Goal: Answer question/provide support: Share knowledge or assist other users

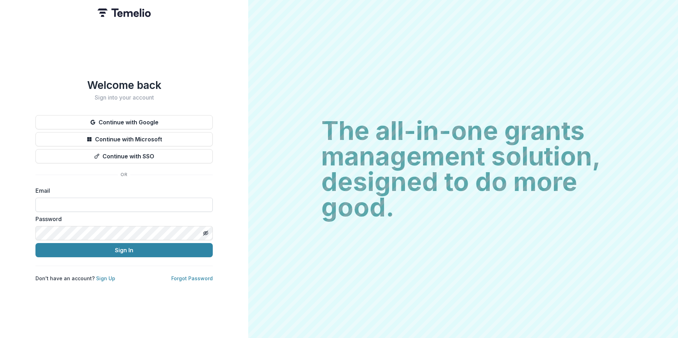
click at [121, 201] on input at bounding box center [123, 205] width 177 height 14
type input "**********"
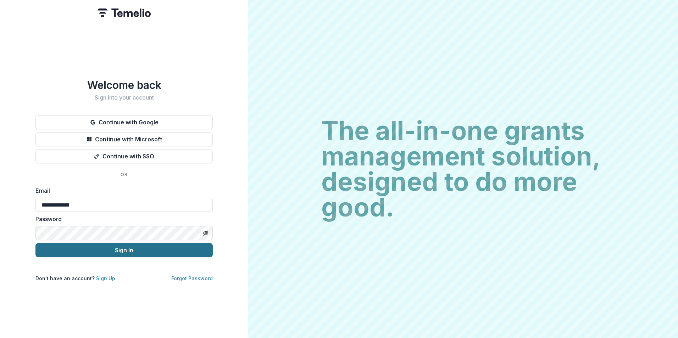
click at [35, 243] on button "Sign In" at bounding box center [123, 250] width 177 height 14
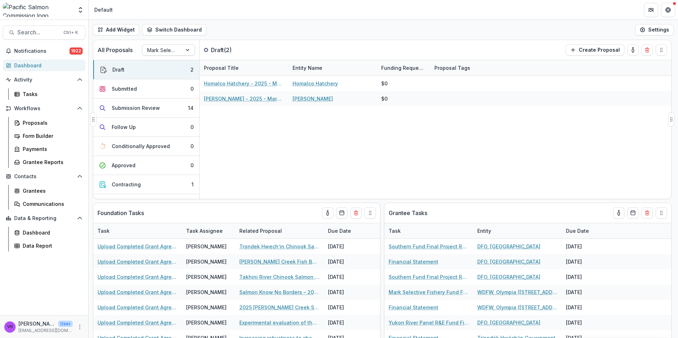
click at [191, 51] on div at bounding box center [188, 50] width 13 height 11
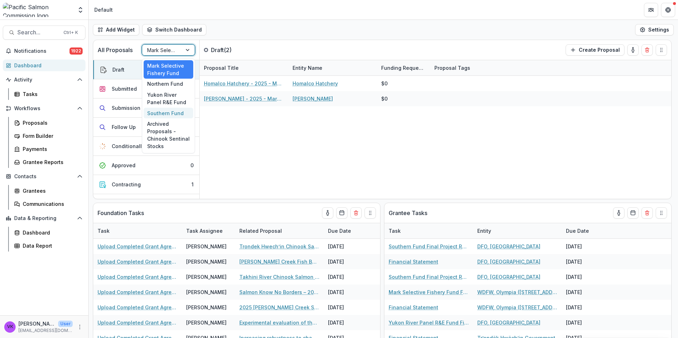
click at [170, 110] on div "Southern Fund" at bounding box center [169, 113] width 50 height 11
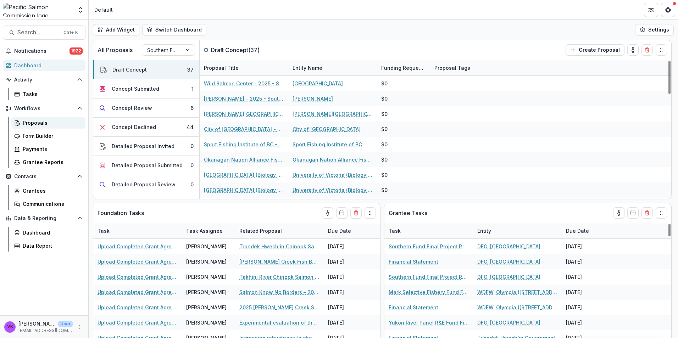
click at [29, 117] on div "Workflows Proposals Form Builder Payments Grantee Reports" at bounding box center [44, 135] width 88 height 65
click at [30, 122] on div "Proposals" at bounding box center [51, 122] width 57 height 7
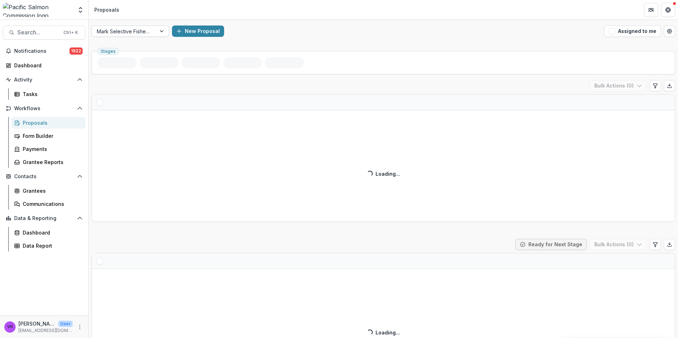
click at [161, 30] on div at bounding box center [162, 31] width 13 height 11
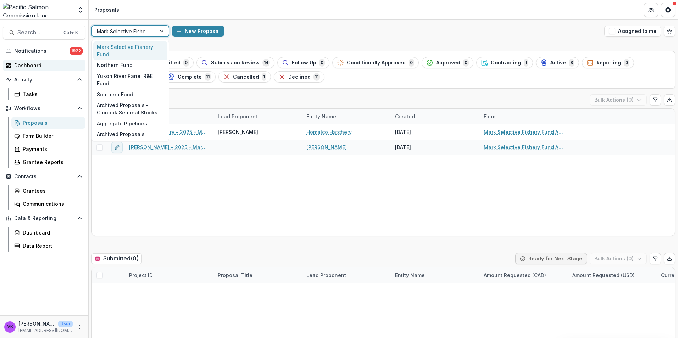
click at [33, 64] on div "Dashboard" at bounding box center [47, 65] width 66 height 7
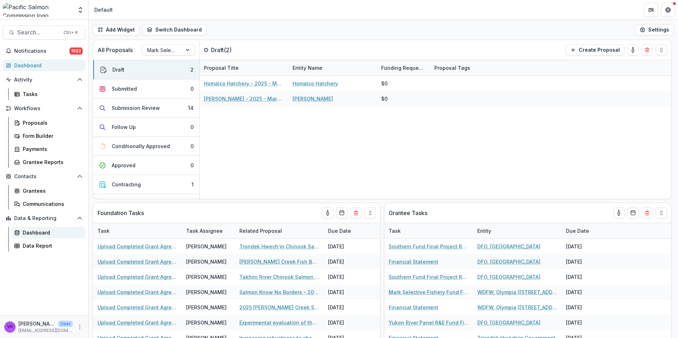
click at [44, 232] on div "Dashboard" at bounding box center [51, 232] width 57 height 7
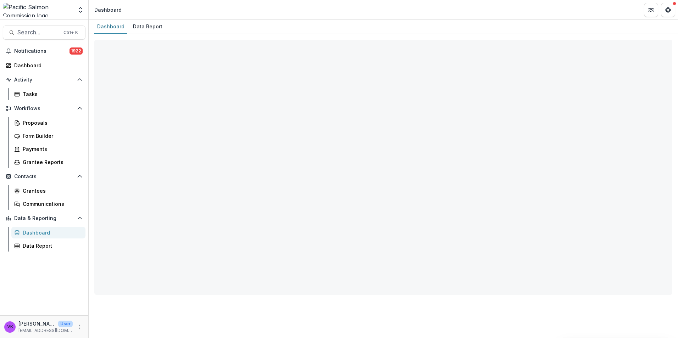
select select "**********"
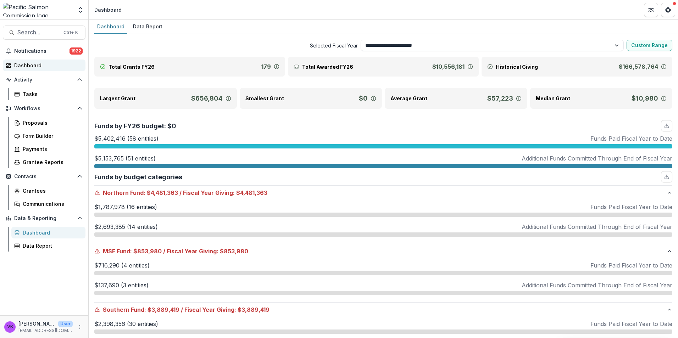
click at [34, 63] on div "Dashboard" at bounding box center [47, 65] width 66 height 7
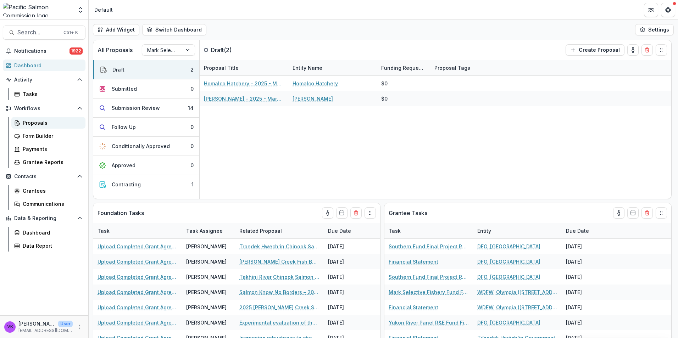
drag, startPoint x: 34, startPoint y: 122, endPoint x: 330, endPoint y: 159, distance: 298.0
click at [34, 123] on div "Proposals" at bounding box center [51, 122] width 57 height 7
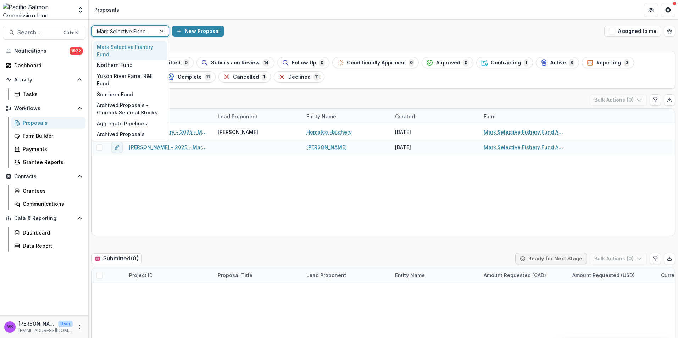
click at [156, 28] on div at bounding box center [162, 31] width 13 height 11
click at [124, 89] on div "Southern Fund" at bounding box center [130, 94] width 74 height 11
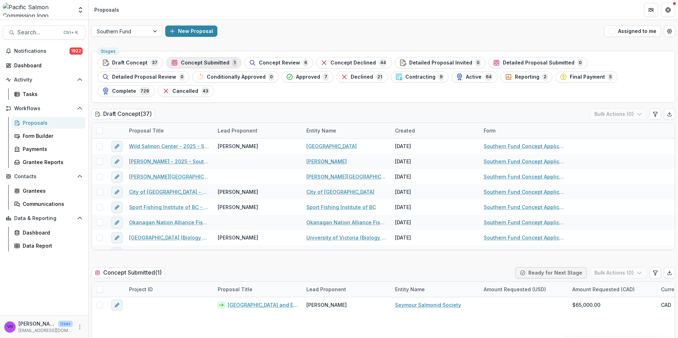
click at [197, 61] on span "Concept Submitted" at bounding box center [205, 63] width 49 height 6
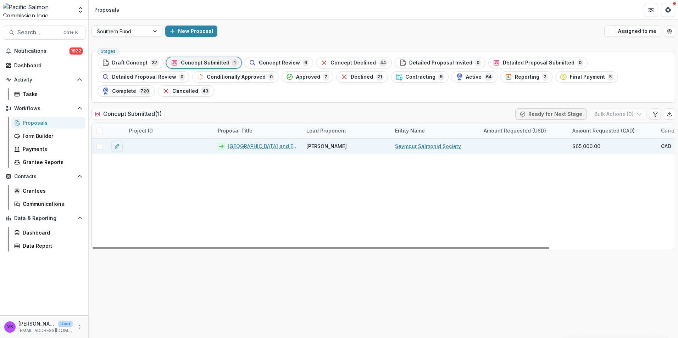
click at [266, 143] on link "Lower Seymour River and Estuary Habitat Restoration Project" at bounding box center [263, 146] width 70 height 7
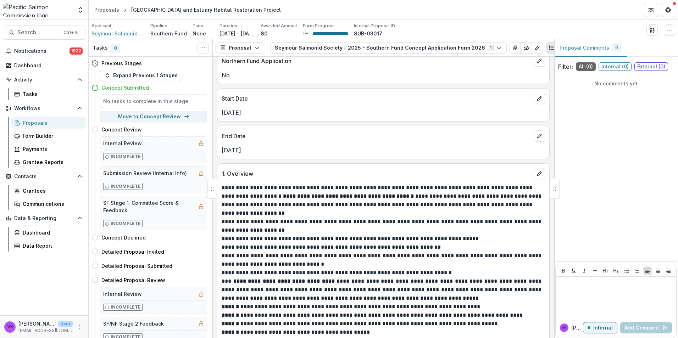
scroll to position [461, 0]
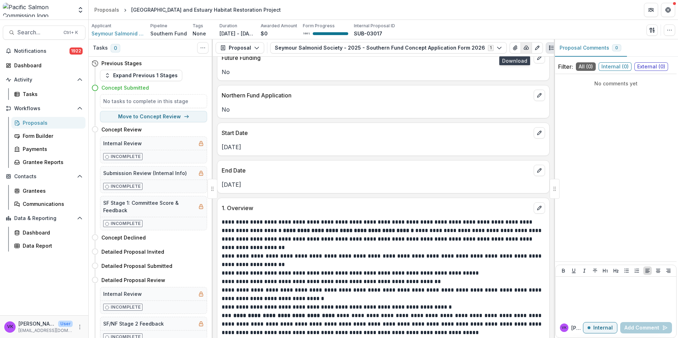
click at [523, 47] on icon "button" at bounding box center [526, 48] width 6 height 6
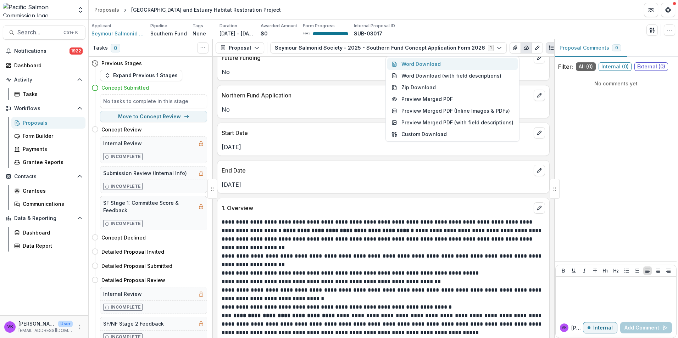
drag, startPoint x: 424, startPoint y: 63, endPoint x: 530, endPoint y: 106, distance: 113.9
click at [424, 63] on button "Word Download" at bounding box center [452, 64] width 130 height 12
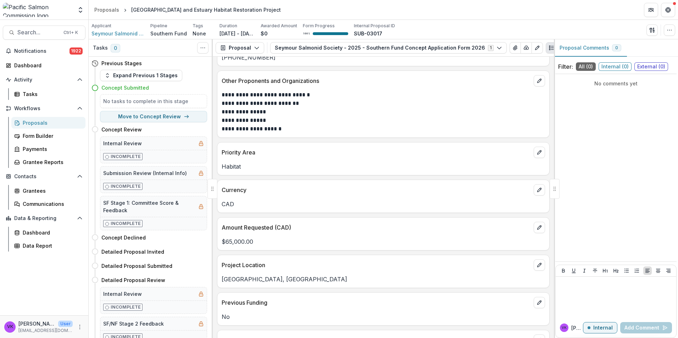
scroll to position [106, 0]
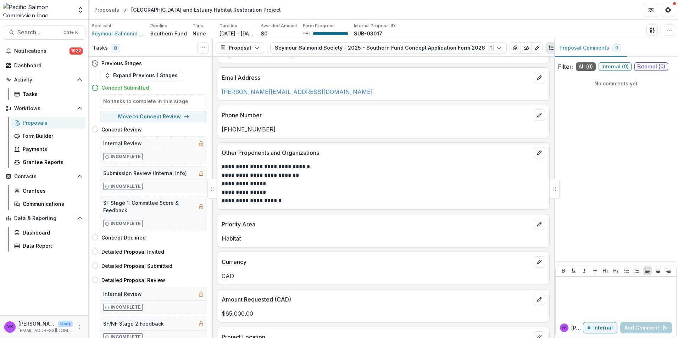
click at [437, 7] on header "Proposals Lower Seymour River and Estuary Habitat Restoration Project" at bounding box center [383, 9] width 589 height 19
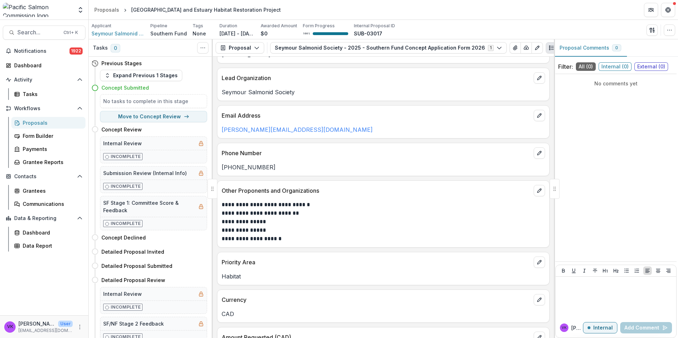
scroll to position [35, 0]
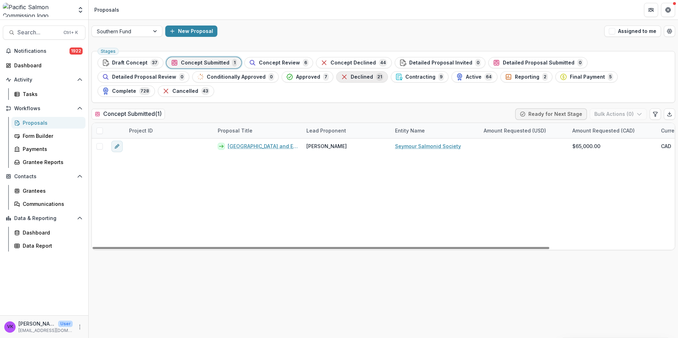
drag, startPoint x: 194, startPoint y: 61, endPoint x: 244, endPoint y: 74, distance: 52.1
click at [194, 61] on span "Concept Submitted" at bounding box center [205, 63] width 49 height 6
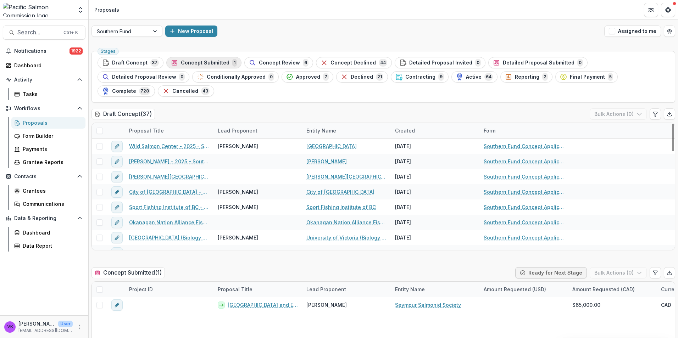
drag, startPoint x: 191, startPoint y: 61, endPoint x: 493, endPoint y: 104, distance: 305.1
click at [192, 61] on span "Concept Submitted" at bounding box center [205, 63] width 49 height 6
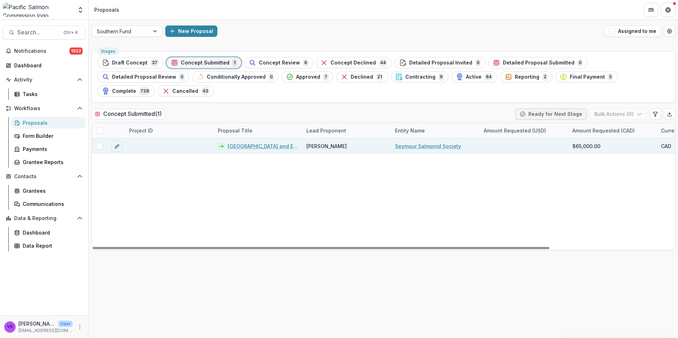
click at [250, 143] on link "Lower Seymour River and Estuary Habitat Restoration Project" at bounding box center [263, 146] width 70 height 7
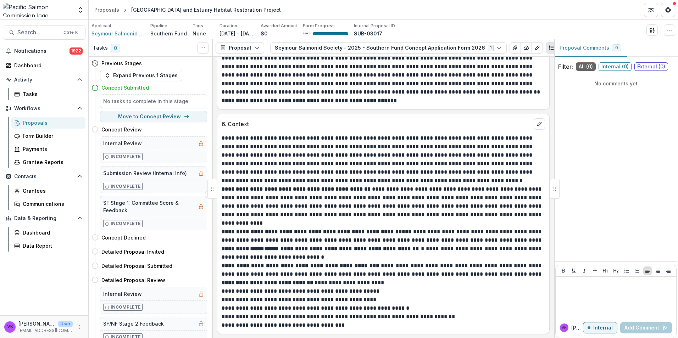
scroll to position [1241, 0]
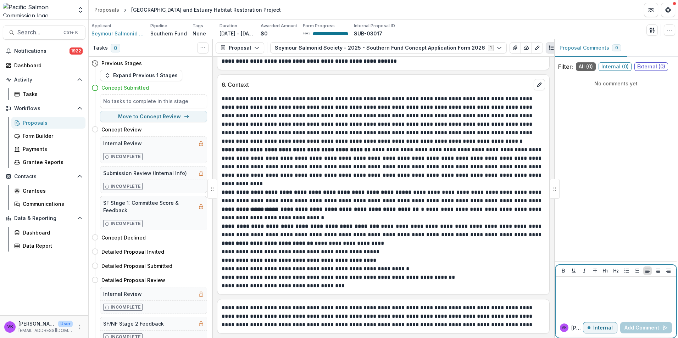
click at [576, 289] on div at bounding box center [615, 297] width 115 height 35
click at [607, 329] on p "Internal" at bounding box center [602, 328] width 19 height 6
click at [590, 288] on div at bounding box center [615, 297] width 115 height 35
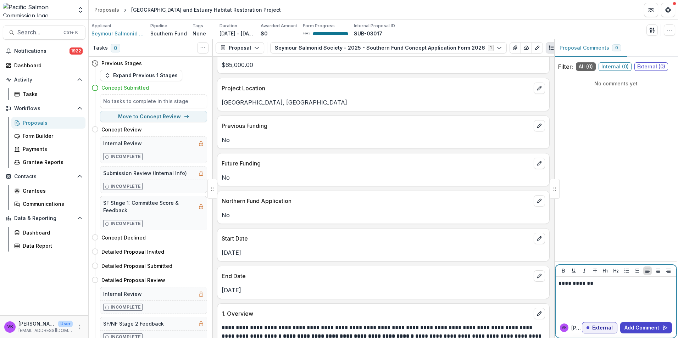
scroll to position [390, 0]
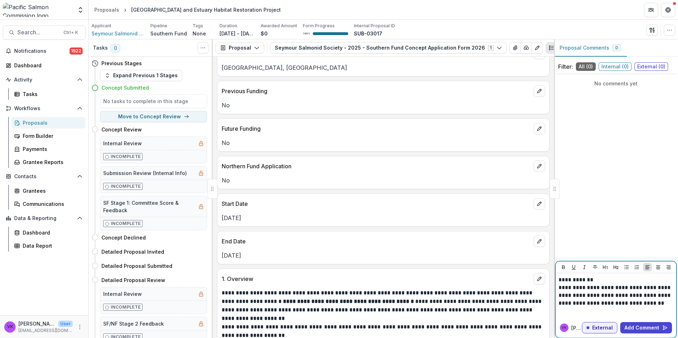
click at [656, 305] on p "**********" at bounding box center [615, 299] width 115 height 31
drag, startPoint x: 658, startPoint y: 304, endPoint x: 677, endPoint y: 331, distance: 33.8
click at [659, 306] on p "**********" at bounding box center [615, 299] width 115 height 31
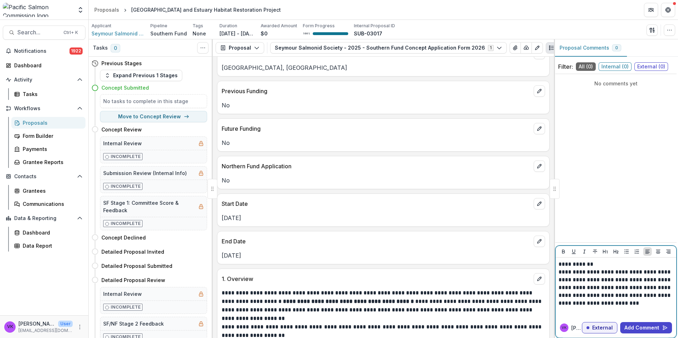
click at [653, 296] on p "**********" at bounding box center [615, 291] width 115 height 47
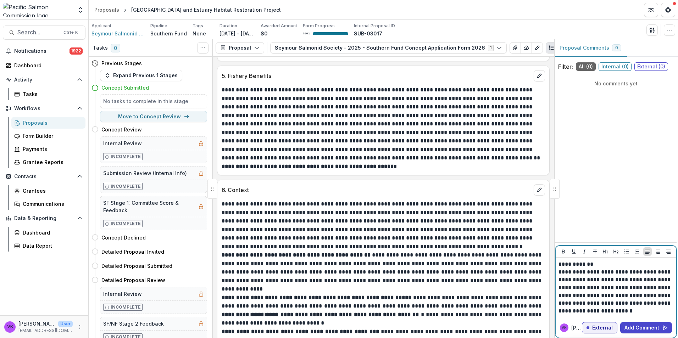
scroll to position [1241, 0]
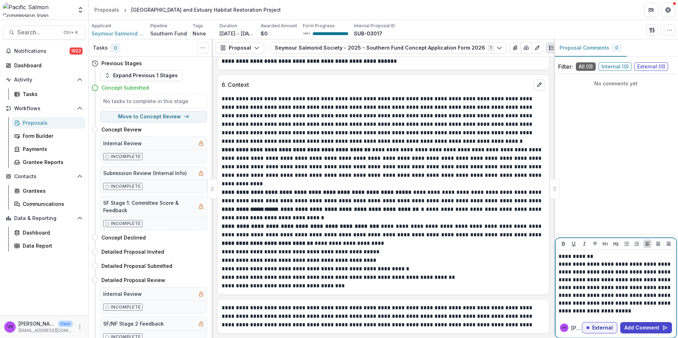
click at [659, 312] on p "**********" at bounding box center [615, 288] width 115 height 55
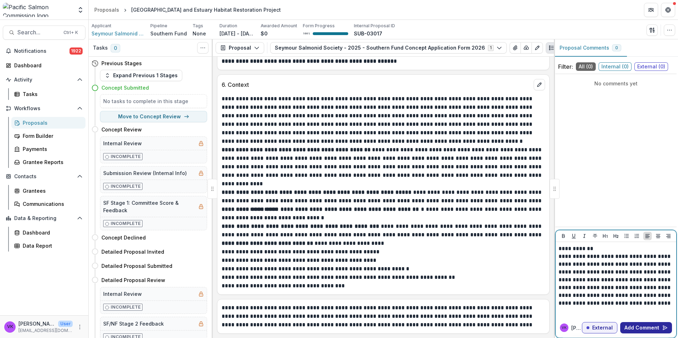
click at [652, 327] on button "Add Comment" at bounding box center [646, 327] width 52 height 11
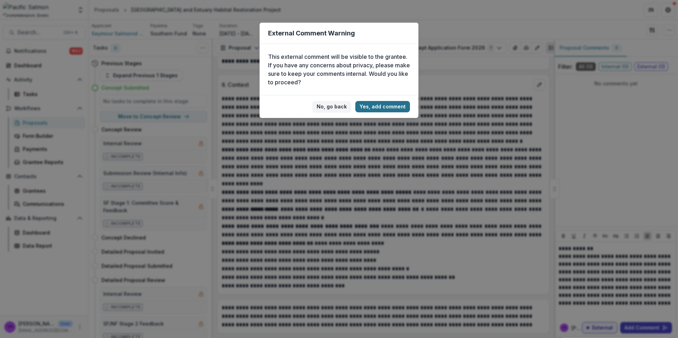
click at [397, 109] on button "Yes, add comment" at bounding box center [382, 106] width 55 height 11
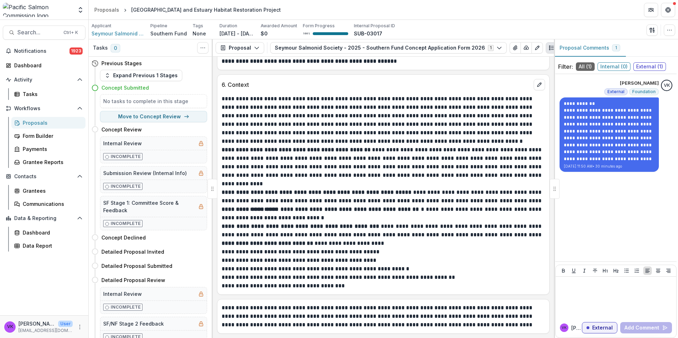
click at [30, 125] on div "Proposals" at bounding box center [51, 122] width 57 height 7
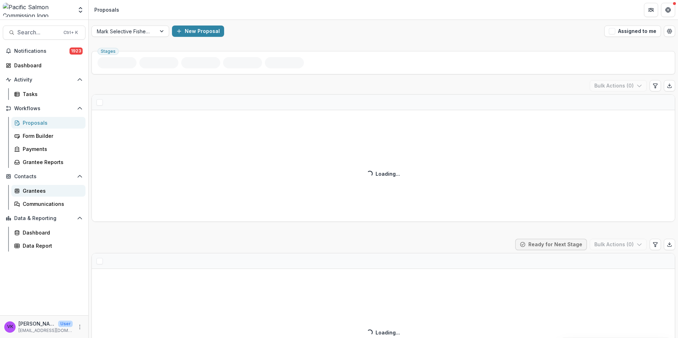
click at [37, 191] on div "Grantees" at bounding box center [51, 190] width 57 height 7
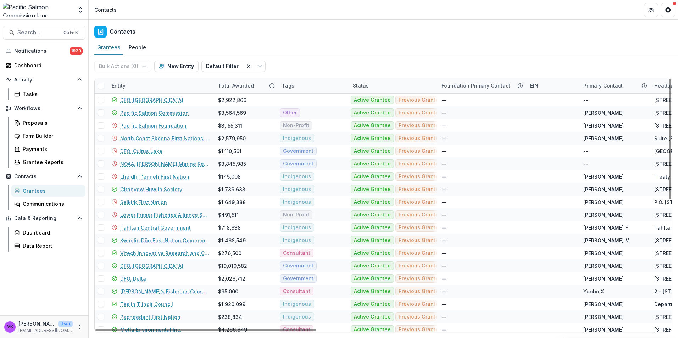
drag, startPoint x: 137, startPoint y: 84, endPoint x: 145, endPoint y: 85, distance: 7.9
click at [137, 84] on div "Entity" at bounding box center [160, 85] width 106 height 15
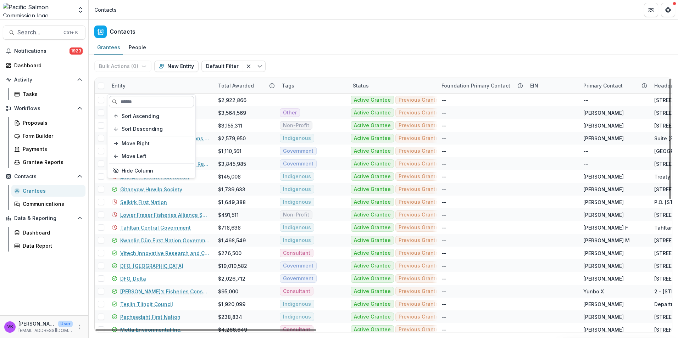
click at [144, 101] on input at bounding box center [151, 101] width 85 height 11
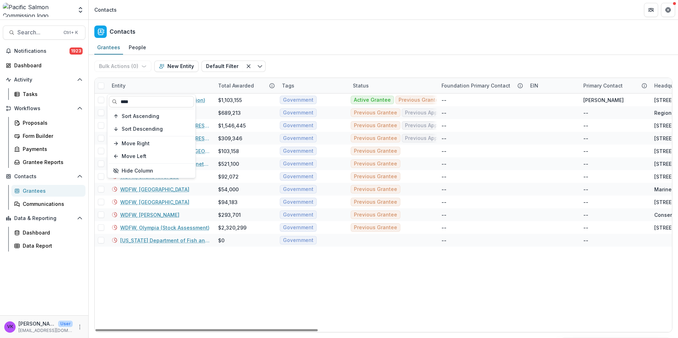
type input "****"
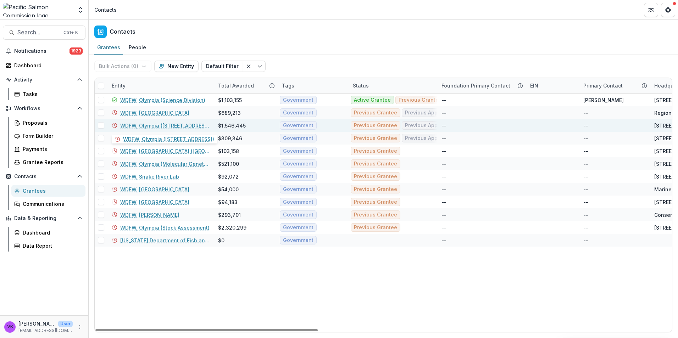
click at [180, 123] on link "WDFW, Olympia (600 Capitol Way North)" at bounding box center [164, 125] width 89 height 7
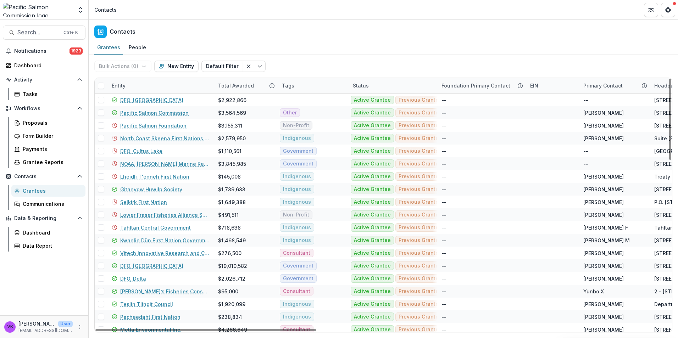
click at [154, 87] on div "Entity" at bounding box center [160, 85] width 106 height 15
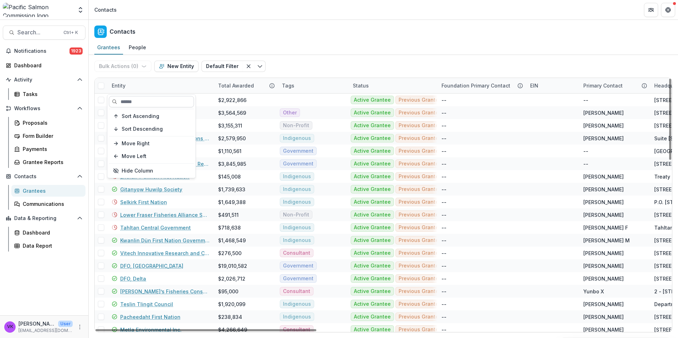
click at [152, 101] on input at bounding box center [151, 101] width 85 height 11
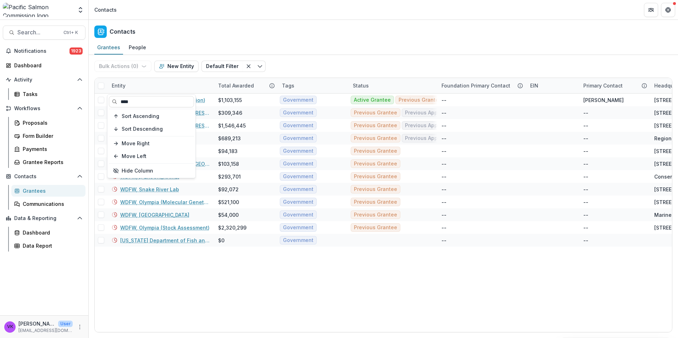
type input "****"
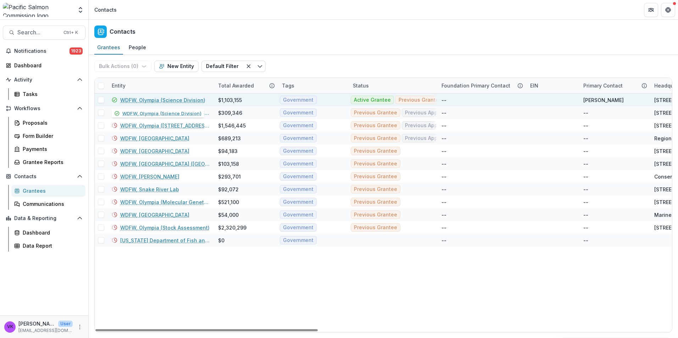
click at [170, 101] on link "WDFW, Olympia (Science Division)" at bounding box center [162, 99] width 85 height 7
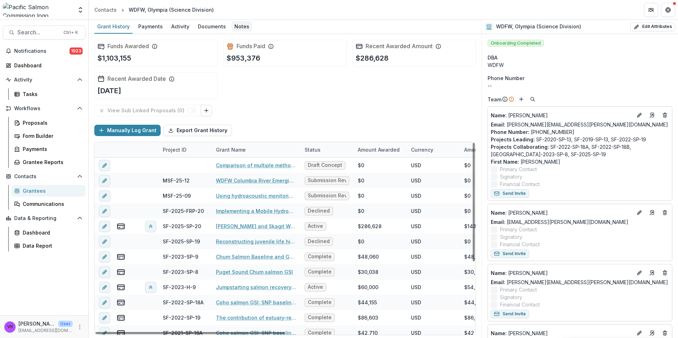
click at [241, 24] on div "Notes" at bounding box center [241, 26] width 21 height 10
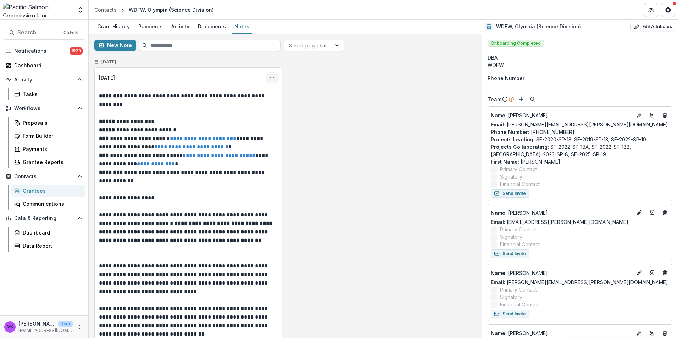
click at [267, 79] on button "Options" at bounding box center [271, 77] width 11 height 11
click at [213, 105] on button "Edit" at bounding box center [237, 106] width 76 height 12
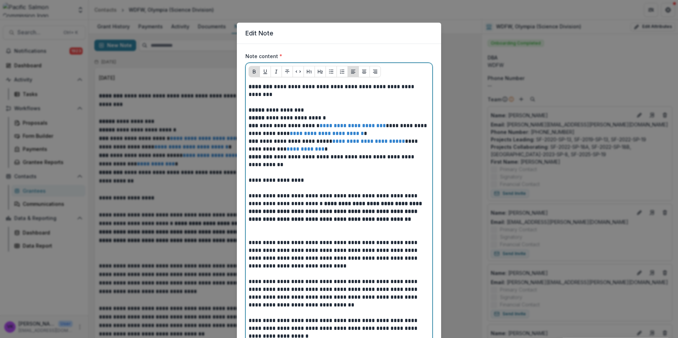
click at [273, 104] on p at bounding box center [339, 103] width 181 height 8
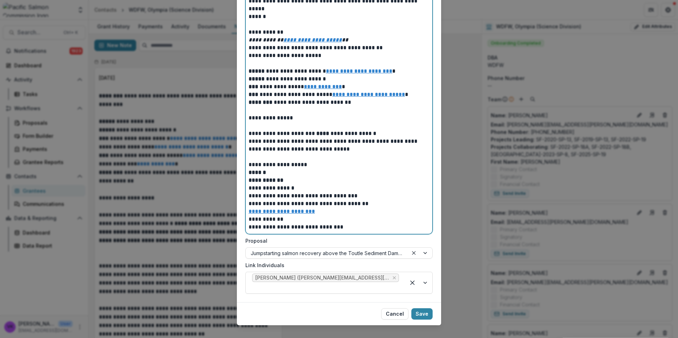
scroll to position [759, 0]
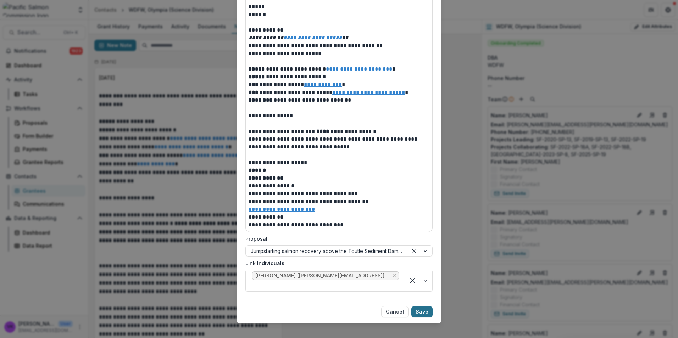
drag, startPoint x: 418, startPoint y: 302, endPoint x: 468, endPoint y: 296, distance: 49.9
click at [418, 306] on button "Save" at bounding box center [421, 311] width 21 height 11
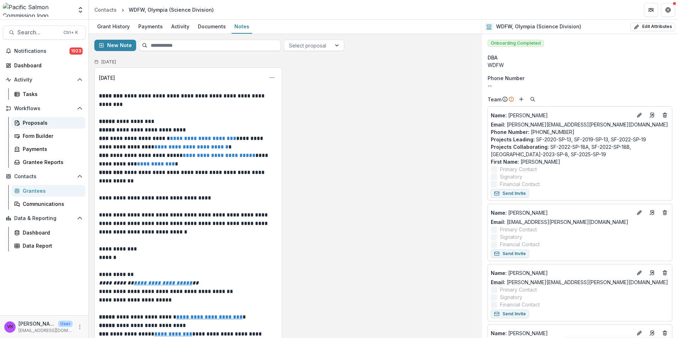
click at [34, 120] on div "Proposals" at bounding box center [51, 122] width 57 height 7
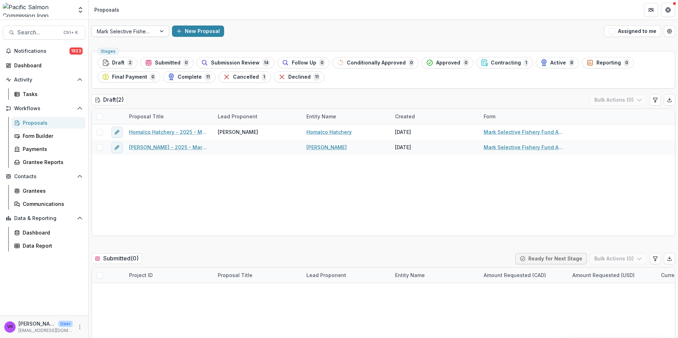
click at [162, 29] on div at bounding box center [162, 31] width 13 height 11
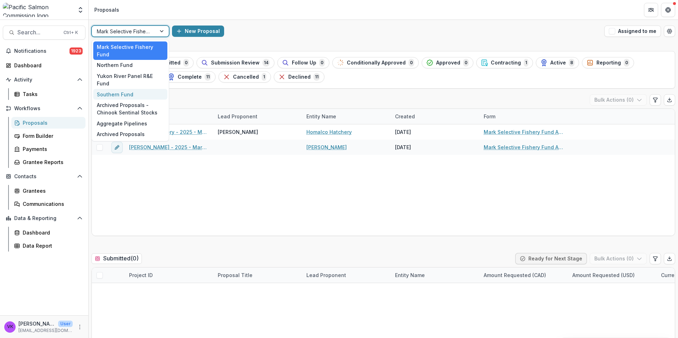
click at [122, 90] on div "Southern Fund" at bounding box center [130, 94] width 74 height 11
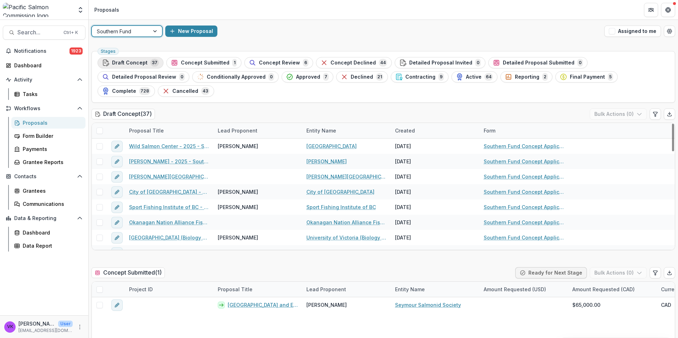
click at [131, 61] on span "Draft Concept" at bounding box center [129, 63] width 35 height 6
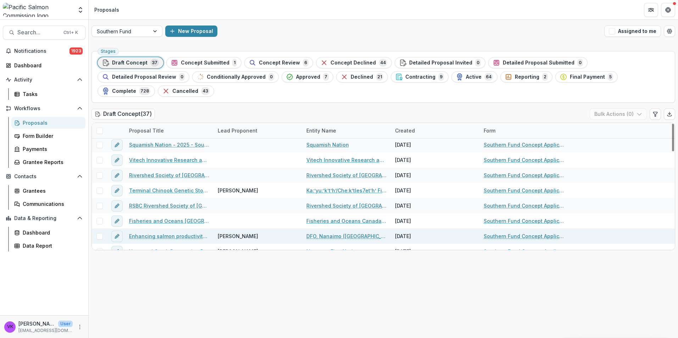
scroll to position [453, 0]
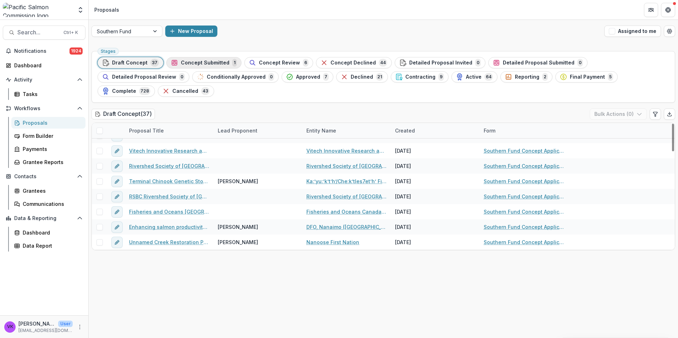
click at [199, 63] on span "Concept Submitted" at bounding box center [205, 63] width 49 height 6
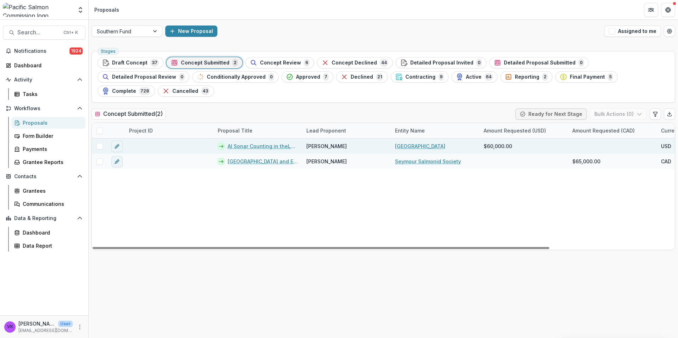
click at [256, 143] on link "AI Sonar Counting in theLower Chilcotin River to Inform Landslide Response and …" at bounding box center [263, 146] width 70 height 7
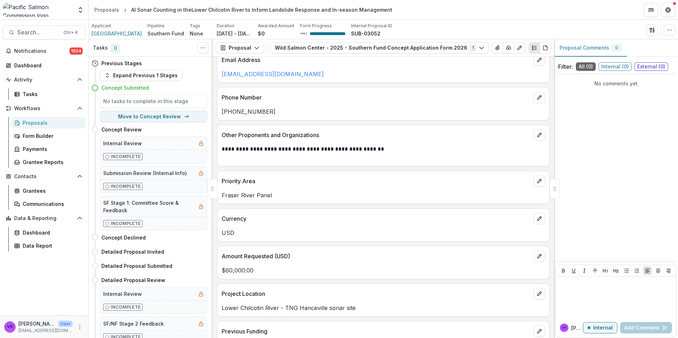
scroll to position [35, 0]
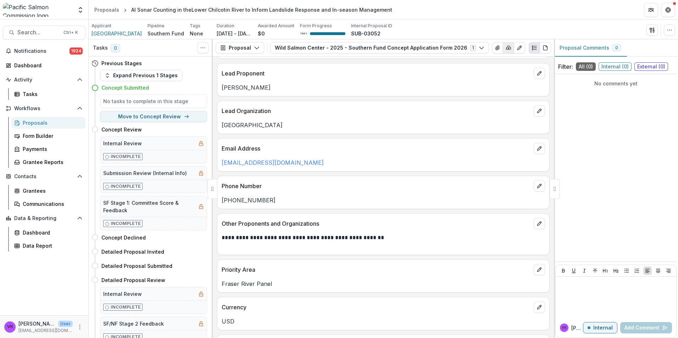
click at [506, 47] on icon "button" at bounding box center [509, 48] width 6 height 6
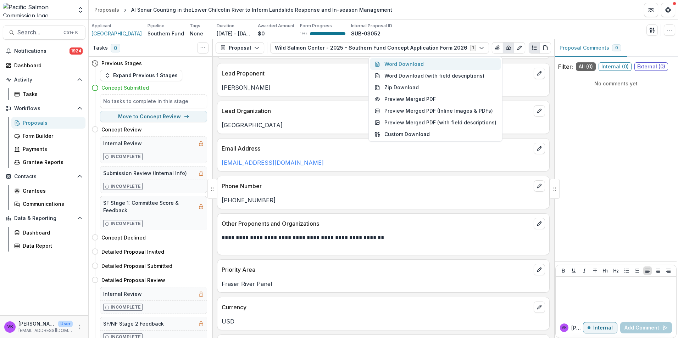
drag, startPoint x: 404, startPoint y: 65, endPoint x: 505, endPoint y: 109, distance: 110.5
click at [404, 65] on button "Word Download" at bounding box center [435, 64] width 130 height 12
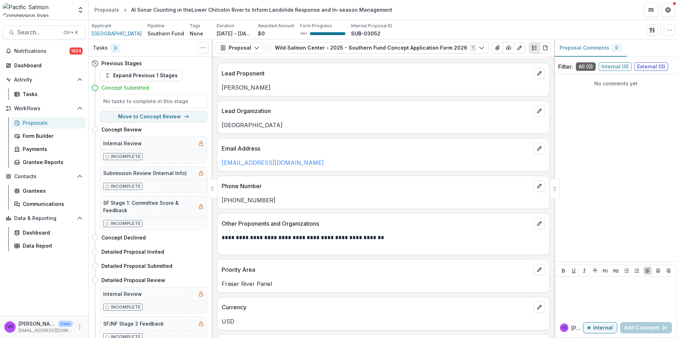
click at [428, 28] on div "Applicant Wild Salmon Center Pipeline Southern Fund Tags None All tags Duration…" at bounding box center [383, 30] width 584 height 15
click at [28, 136] on div "Form Builder" at bounding box center [51, 135] width 57 height 7
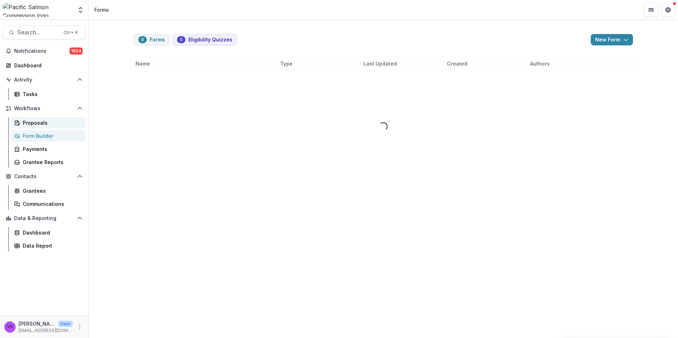
click at [37, 127] on link "Proposals" at bounding box center [48, 123] width 74 height 12
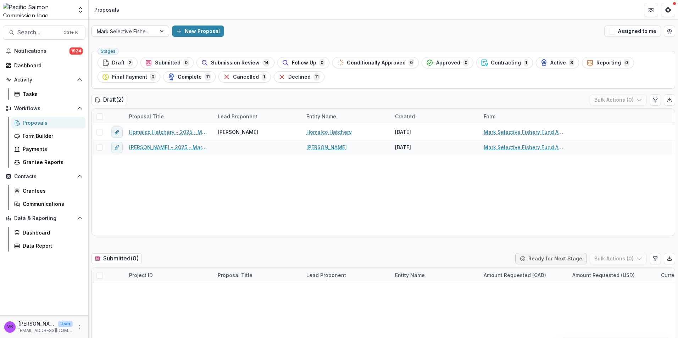
click at [163, 32] on div at bounding box center [162, 31] width 13 height 11
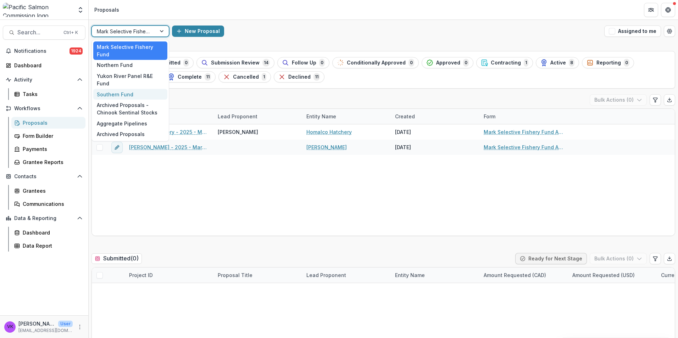
click at [132, 89] on div "Southern Fund" at bounding box center [130, 94] width 74 height 11
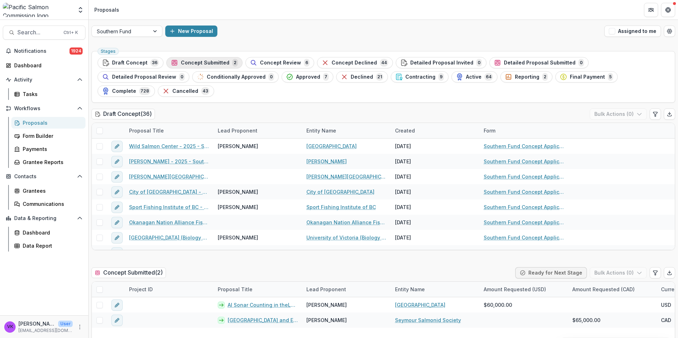
click at [211, 63] on span "Concept Submitted" at bounding box center [205, 63] width 49 height 6
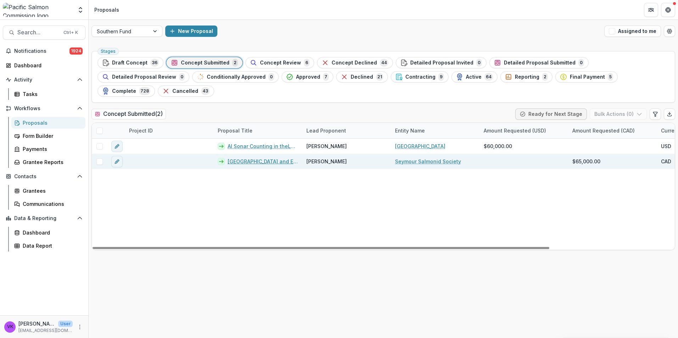
drag, startPoint x: 263, startPoint y: 147, endPoint x: 327, endPoint y: 152, distance: 64.0
click at [263, 158] on link "Lower Seymour River and Estuary Habitat Restoration Project" at bounding box center [263, 161] width 70 height 7
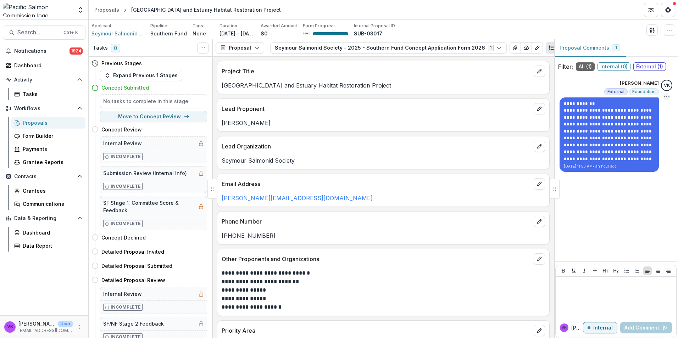
click at [668, 96] on icon "Options" at bounding box center [666, 96] width 7 height 7
drag, startPoint x: 611, startPoint y: 112, endPoint x: 677, endPoint y: 158, distance: 81.2
click at [611, 112] on button "Delete" at bounding box center [630, 111] width 76 height 13
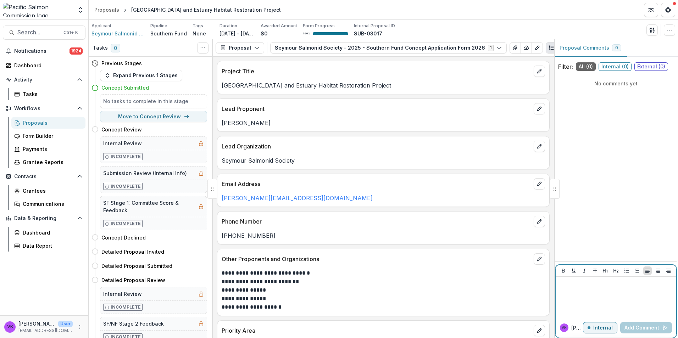
click at [583, 296] on div at bounding box center [615, 297] width 115 height 35
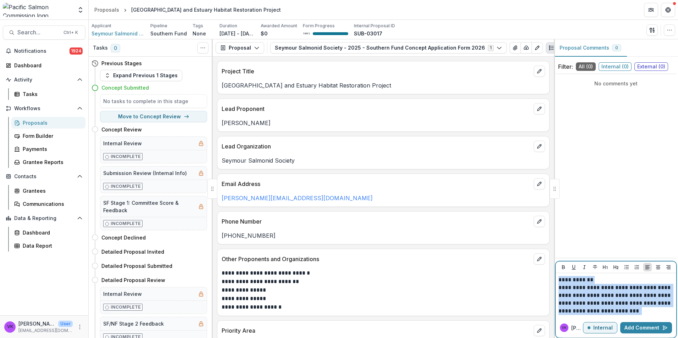
drag, startPoint x: 559, startPoint y: 278, endPoint x: 658, endPoint y: 312, distance: 104.3
click at [658, 312] on div "**********" at bounding box center [615, 295] width 115 height 39
copy div "**********"
click at [597, 328] on p "Internal" at bounding box center [602, 328] width 19 height 6
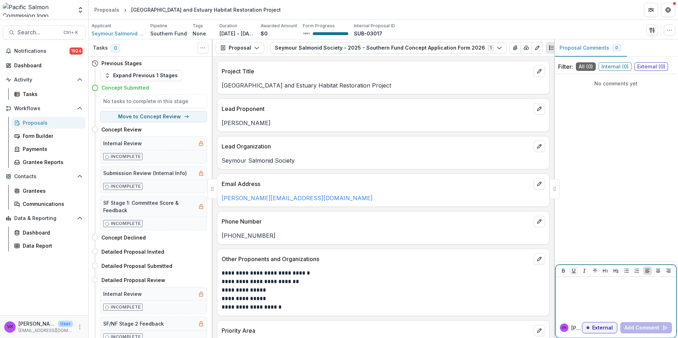
click at [573, 273] on icon "Underline" at bounding box center [574, 271] width 6 height 6
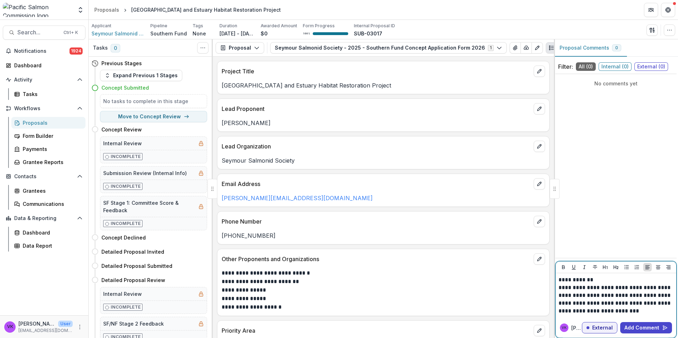
click at [649, 311] on p "**********" at bounding box center [615, 299] width 115 height 31
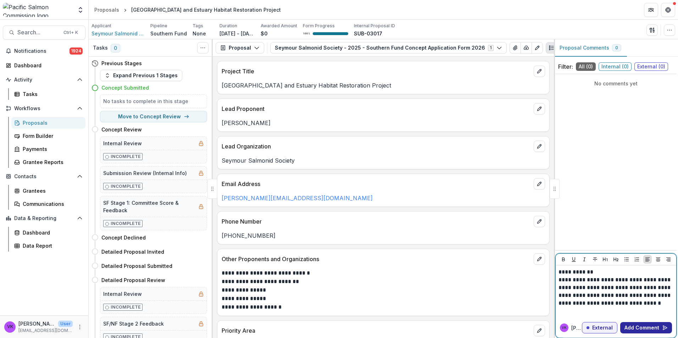
click at [654, 328] on button "Add Comment" at bounding box center [646, 327] width 52 height 11
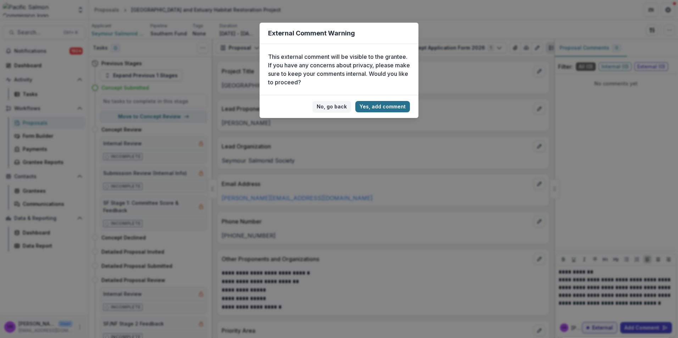
click at [373, 109] on button "Yes, add comment" at bounding box center [382, 106] width 55 height 11
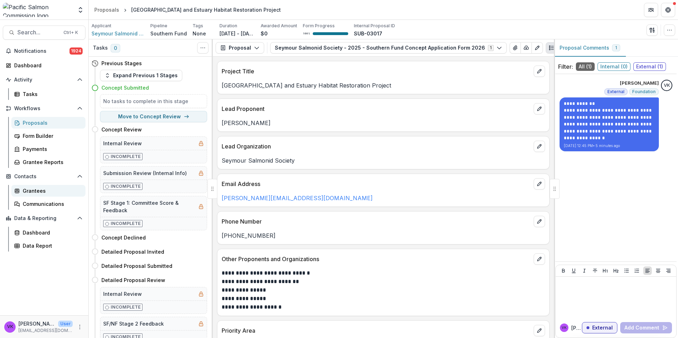
click at [36, 190] on div "Grantees" at bounding box center [51, 190] width 57 height 7
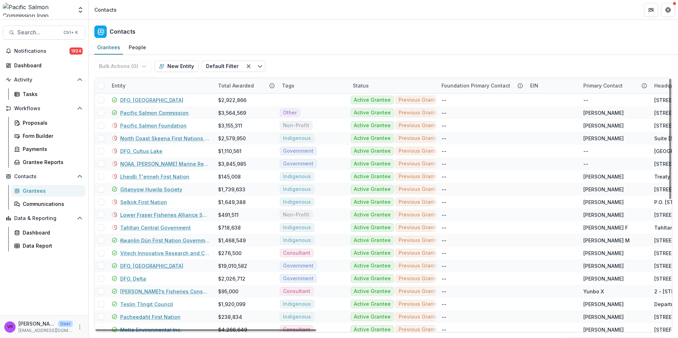
click at [155, 83] on div "Entity" at bounding box center [160, 85] width 106 height 15
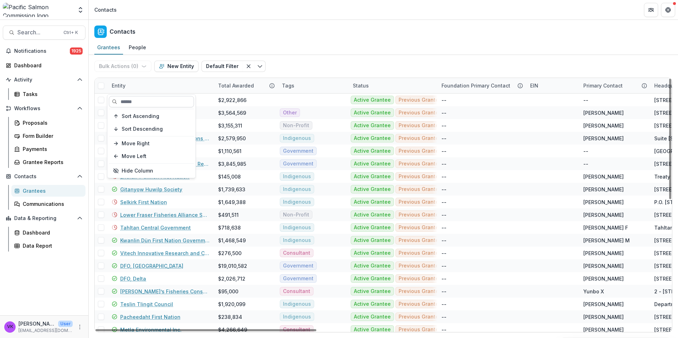
click at [131, 98] on input at bounding box center [151, 101] width 85 height 11
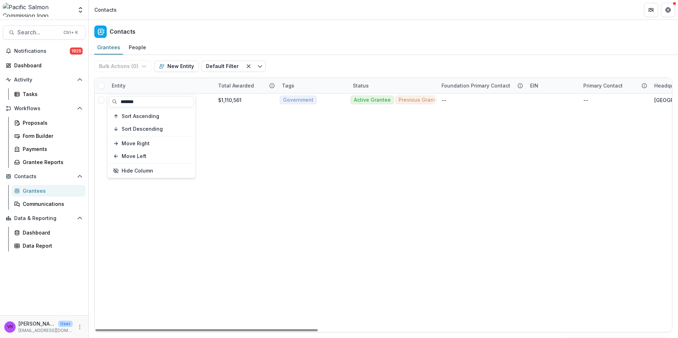
type input "*******"
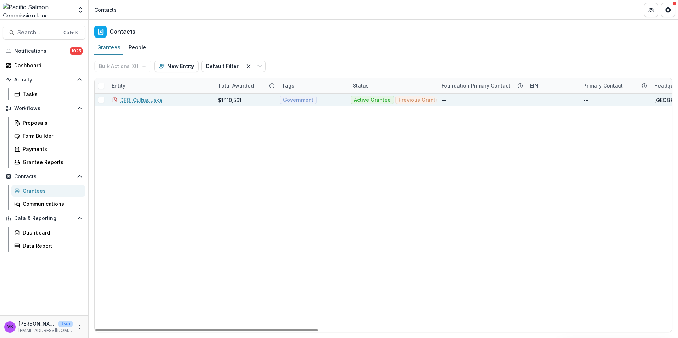
click at [146, 102] on link "DFO, Cultus Lake" at bounding box center [141, 99] width 42 height 7
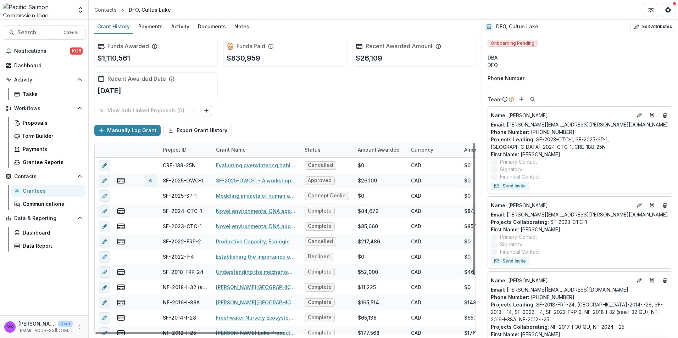
click at [243, 28] on div "Notes" at bounding box center [241, 26] width 21 height 10
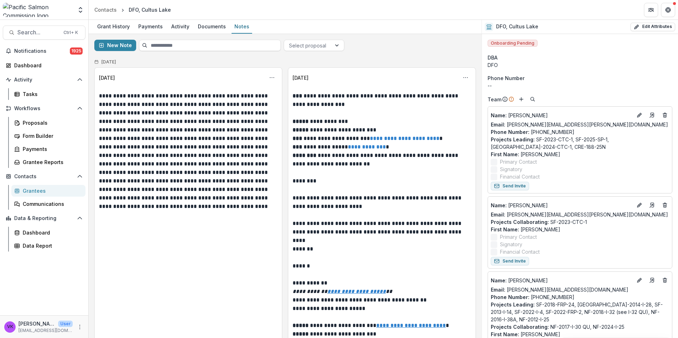
drag, startPoint x: 464, startPoint y: 76, endPoint x: 475, endPoint y: 85, distance: 14.1
click at [464, 76] on icon "Options" at bounding box center [466, 78] width 6 height 6
click at [411, 106] on button "Edit" at bounding box center [429, 106] width 76 height 12
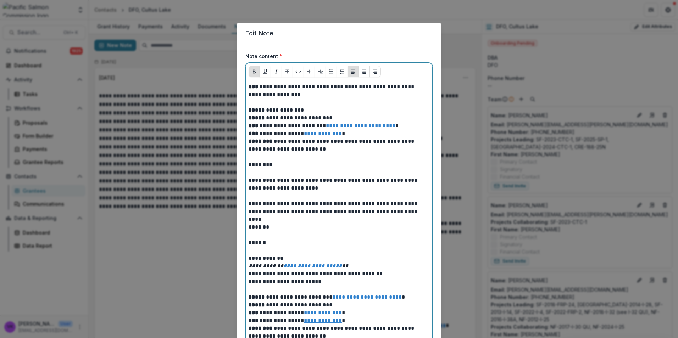
drag, startPoint x: 254, startPoint y: 104, endPoint x: 265, endPoint y: 109, distance: 12.1
click at [254, 104] on p at bounding box center [339, 103] width 181 height 8
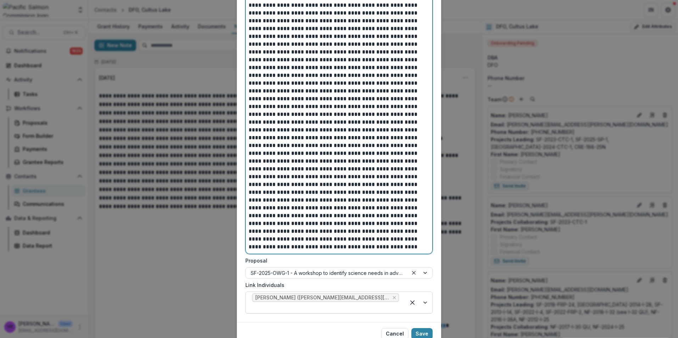
scroll to position [1156, 0]
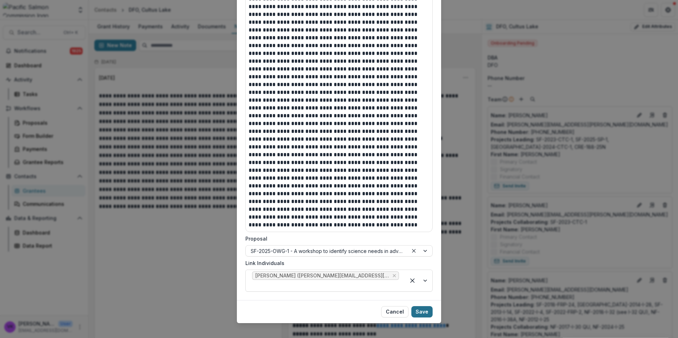
drag, startPoint x: 420, startPoint y: 303, endPoint x: 432, endPoint y: 304, distance: 11.8
click at [420, 306] on button "Save" at bounding box center [421, 311] width 21 height 11
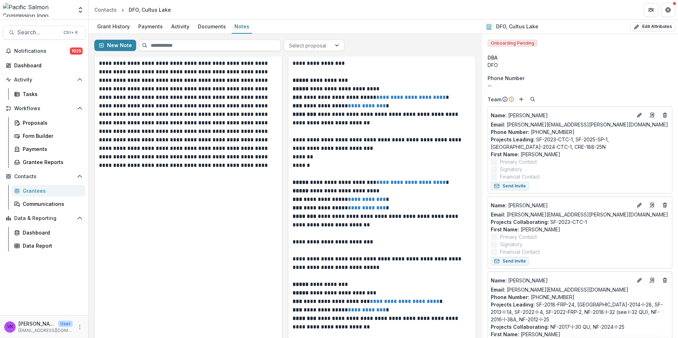
scroll to position [35, 0]
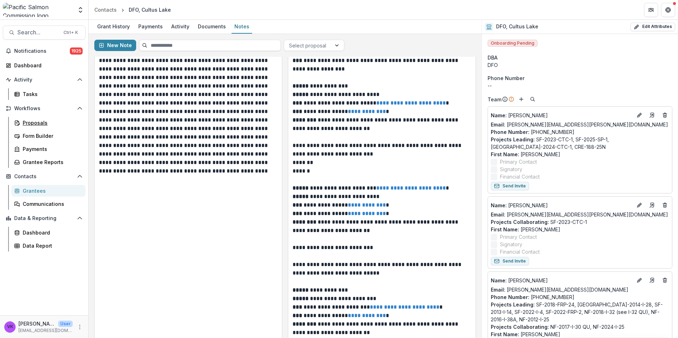
click at [32, 125] on div "Proposals" at bounding box center [51, 122] width 57 height 7
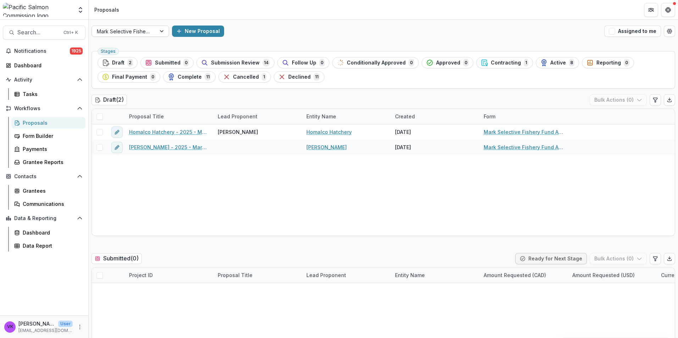
click at [163, 32] on div at bounding box center [162, 31] width 13 height 11
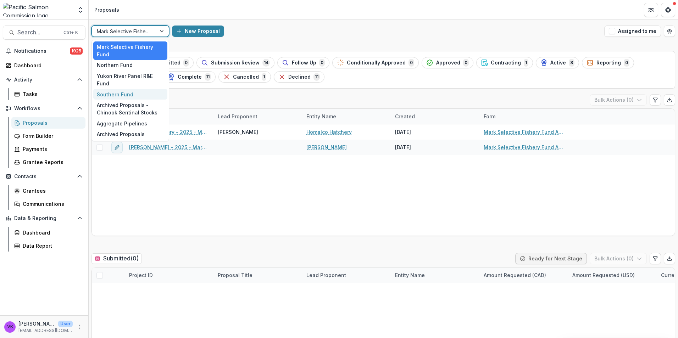
click at [120, 90] on div "Southern Fund" at bounding box center [130, 94] width 74 height 11
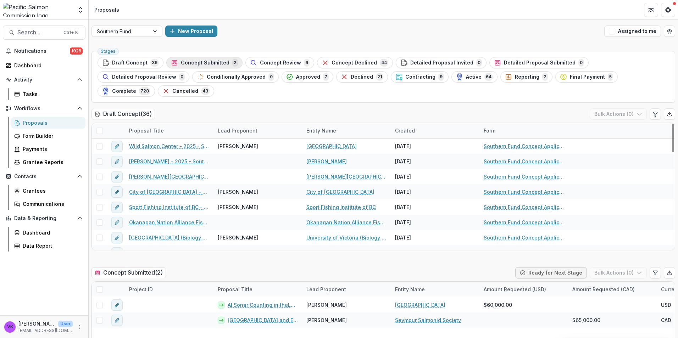
click at [207, 61] on span "Concept Submitted" at bounding box center [205, 63] width 49 height 6
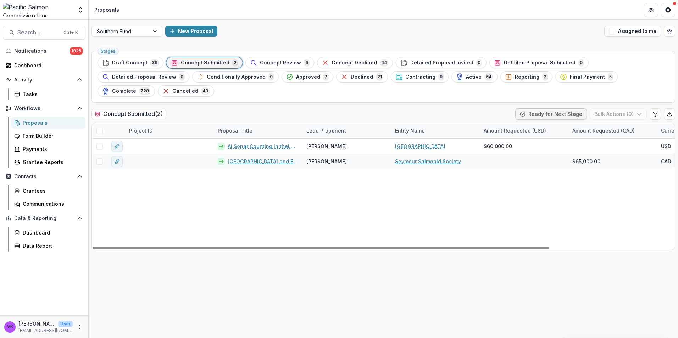
click at [388, 266] on div "Stages Draft Concept 36 Concept Submitted 2 Concept Review 6 Concept Declined 4…" at bounding box center [383, 193] width 589 height 290
click at [442, 192] on div "AI Sonar Counting in theLower Chilcotin River to Inform Landslide Response and …" at bounding box center [463, 194] width 742 height 111
